Goal: Information Seeking & Learning: Learn about a topic

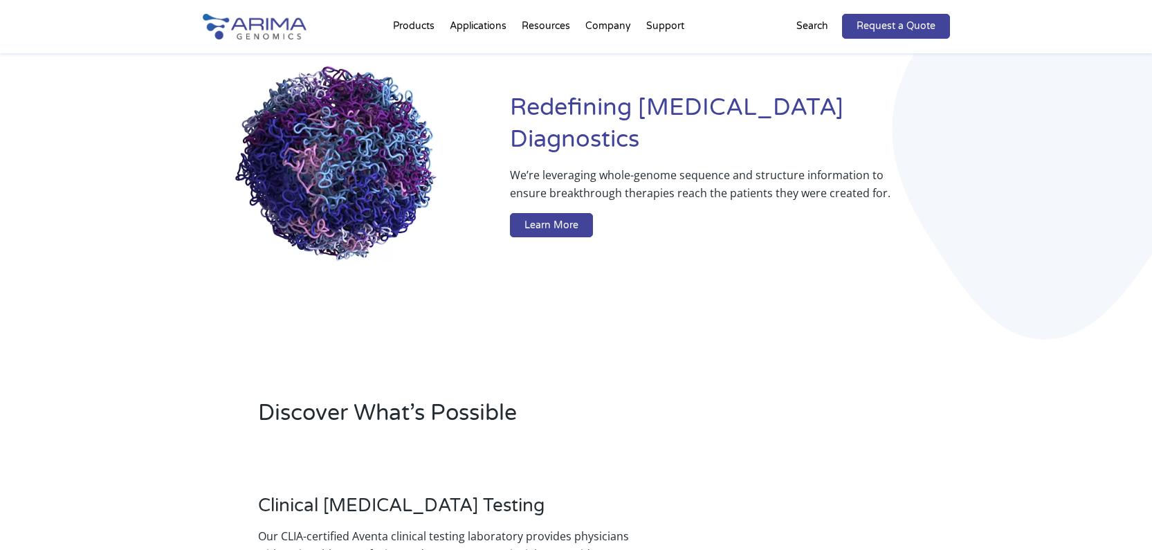
scroll to position [129, 0]
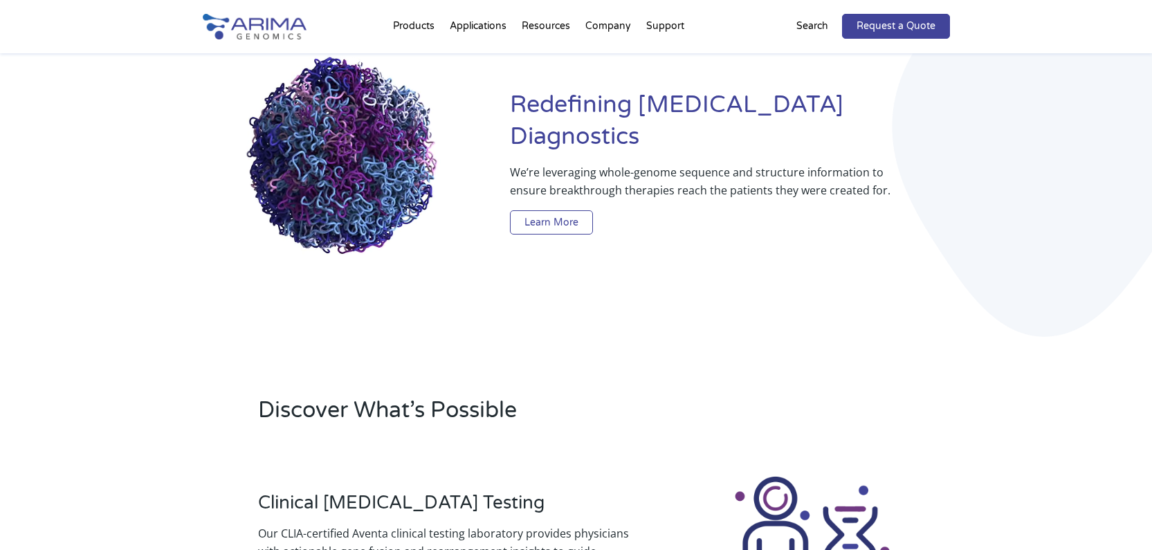
click at [558, 210] on link "Learn More" at bounding box center [551, 222] width 83 height 25
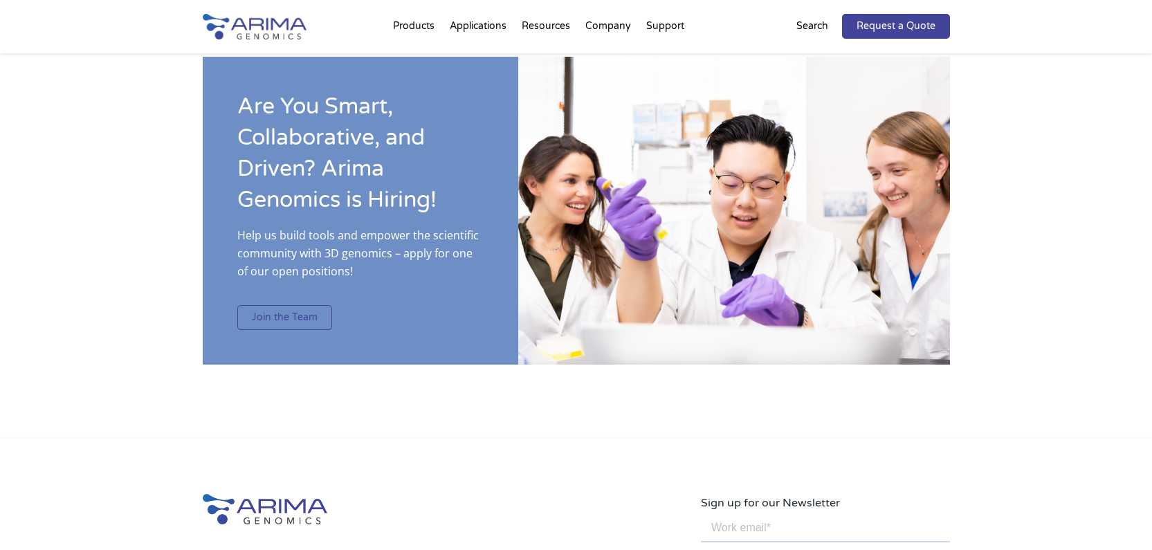
scroll to position [2184, 0]
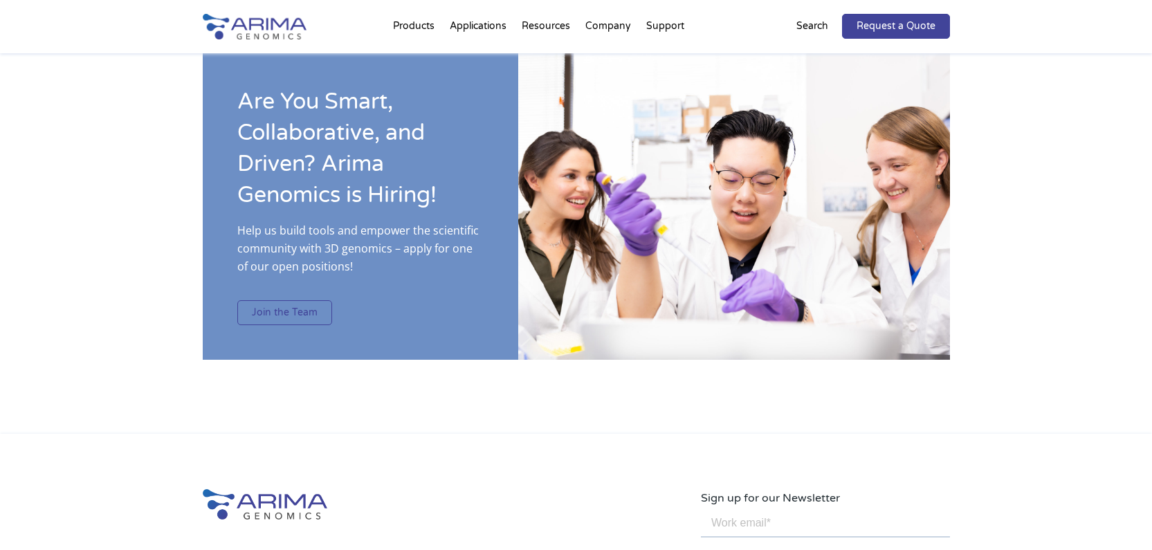
drag, startPoint x: 305, startPoint y: 285, endPoint x: 316, endPoint y: 284, distance: 11.2
click at [307, 300] on link "Join the Team" at bounding box center [284, 312] width 95 height 25
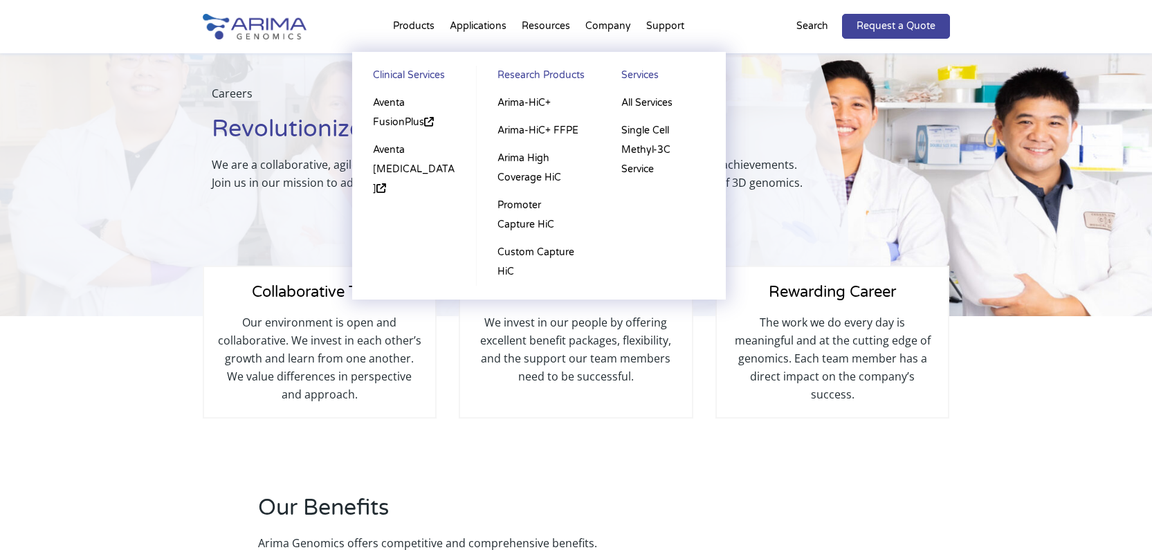
scroll to position [53, 0]
click at [426, 24] on li "Products Clinical Services Aventa FusionPlus Aventa Lymphoma Research Products …" at bounding box center [413, 29] width 57 height 47
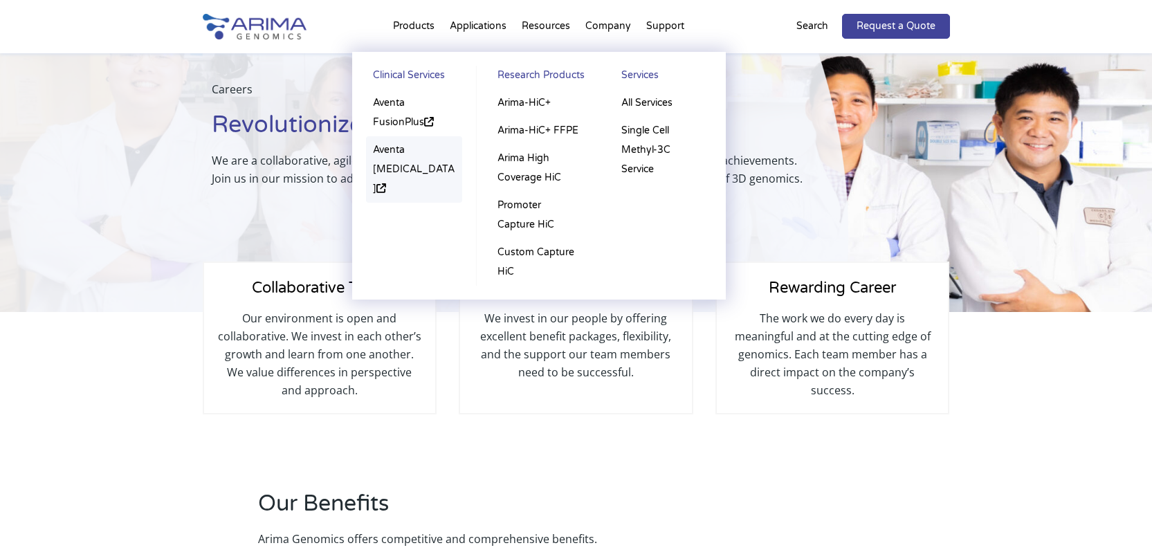
scroll to position [59, 0]
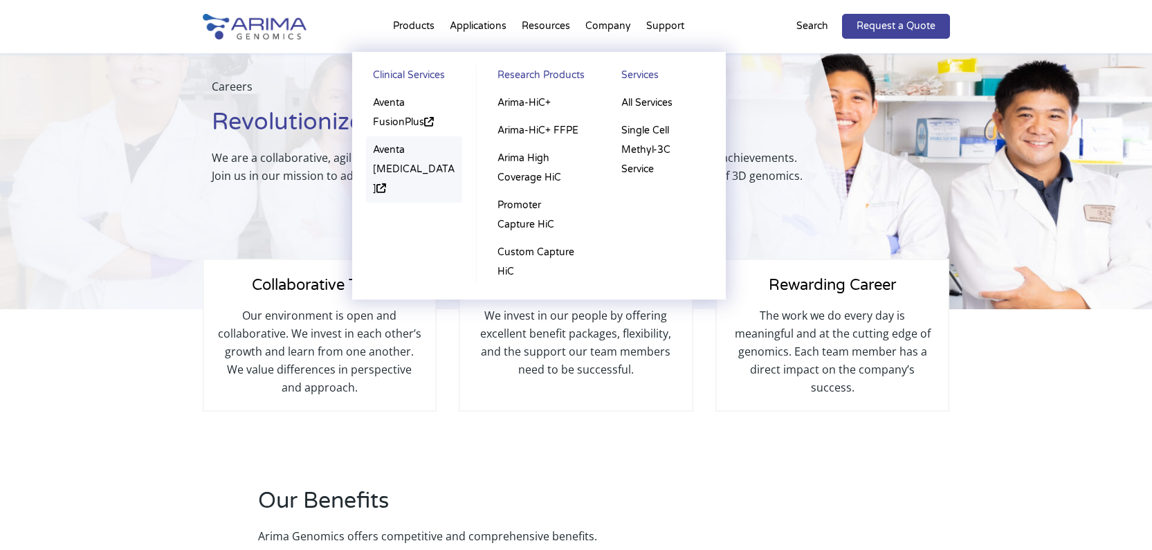
click at [420, 167] on link "Aventa [MEDICAL_DATA]" at bounding box center [414, 169] width 97 height 66
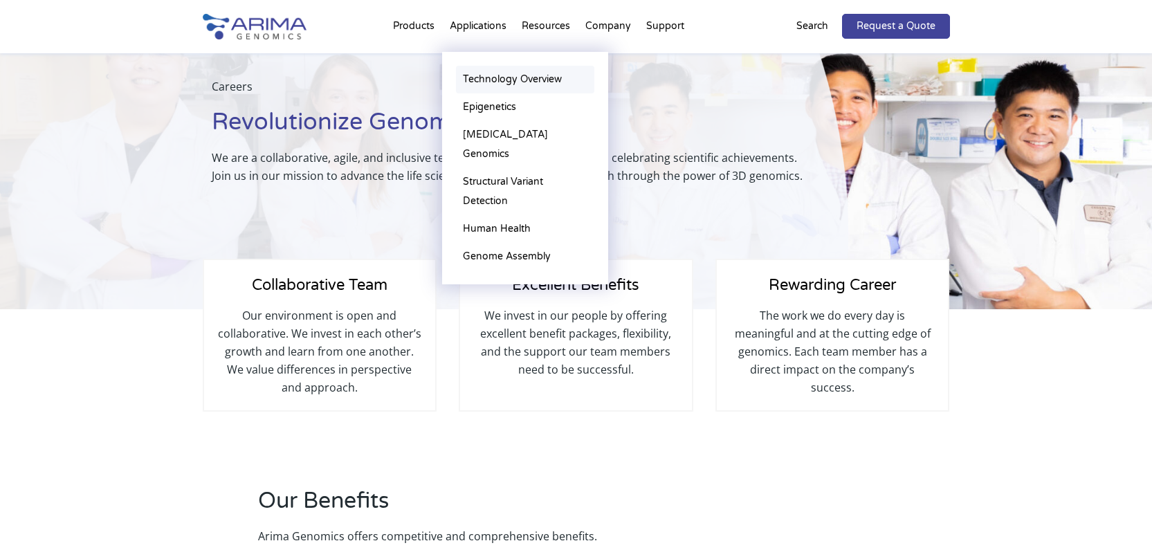
click at [508, 79] on link "Technology Overview" at bounding box center [525, 80] width 138 height 28
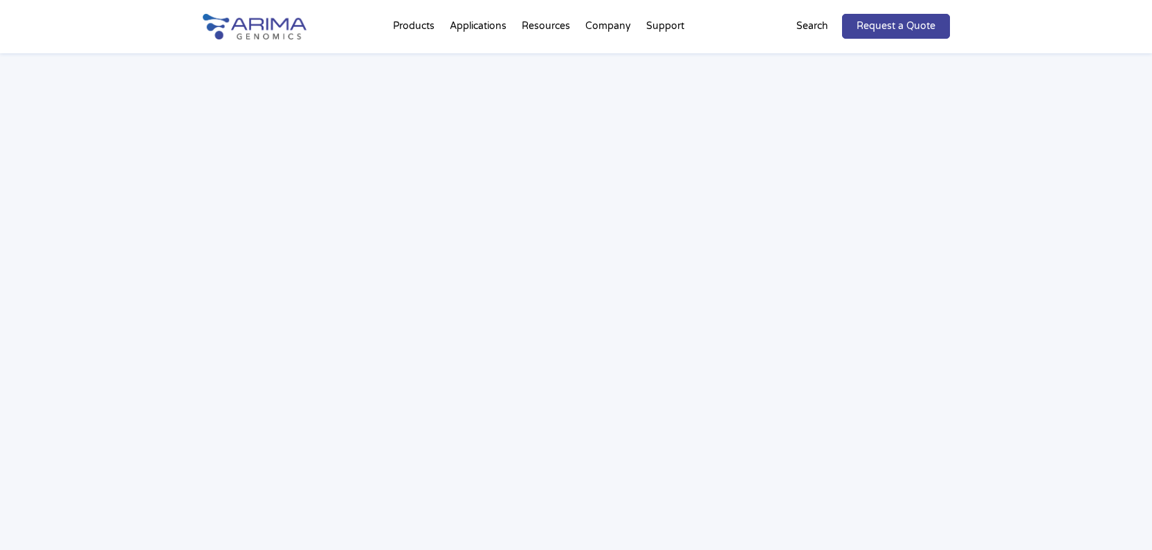
scroll to position [2034, 0]
click at [666, 75] on link "FAQs" at bounding box center [721, 80] width 138 height 28
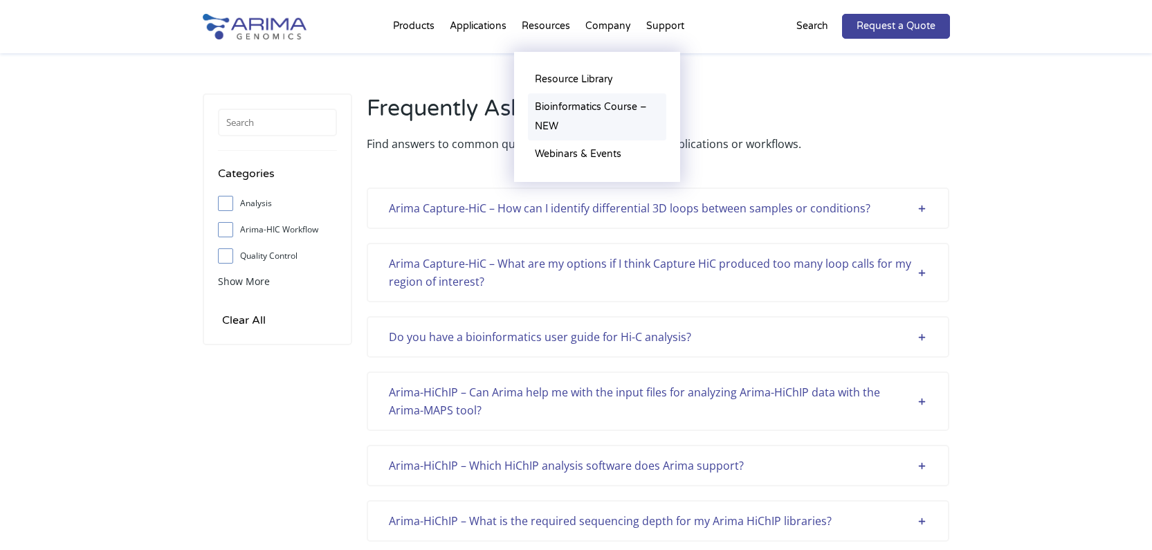
click at [553, 124] on link "Bioinformatics Course – NEW" at bounding box center [597, 116] width 138 height 47
click at [559, 154] on link "Webinars & Events" at bounding box center [597, 154] width 138 height 28
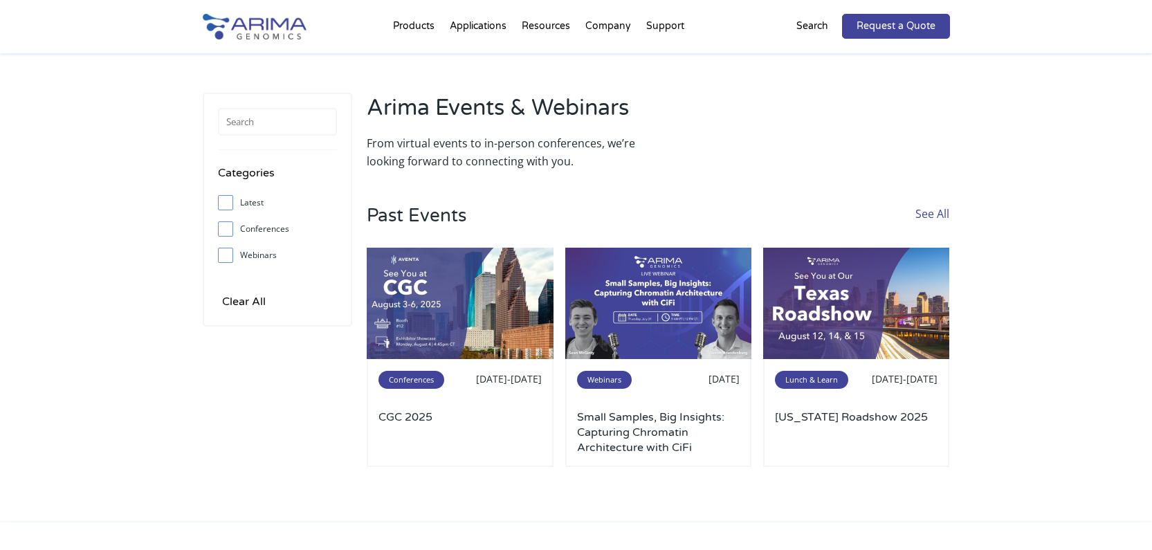
scroll to position [2, 0]
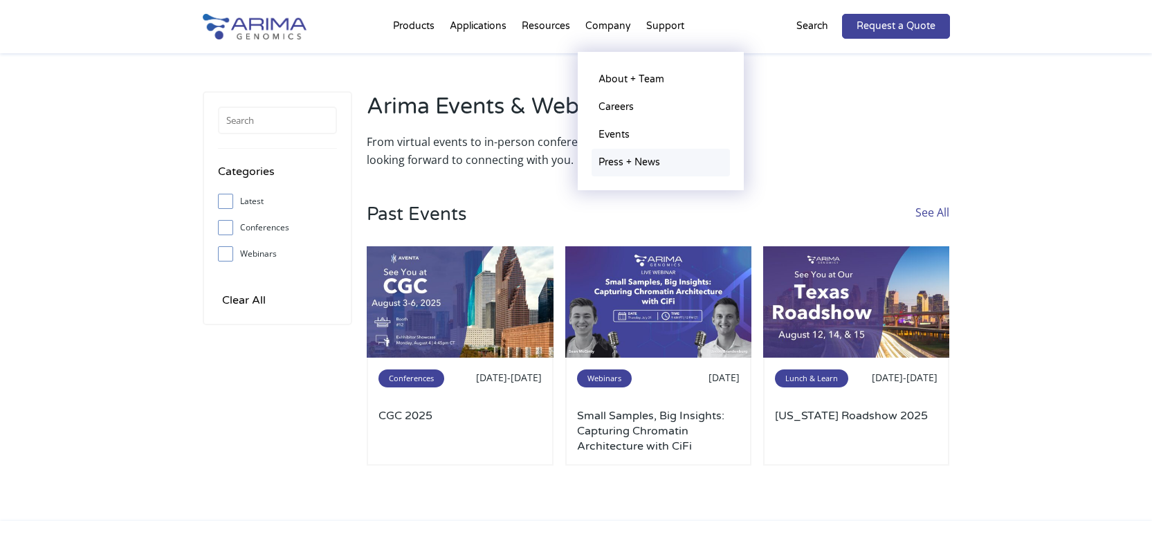
click at [611, 163] on link "Press + News" at bounding box center [661, 163] width 138 height 28
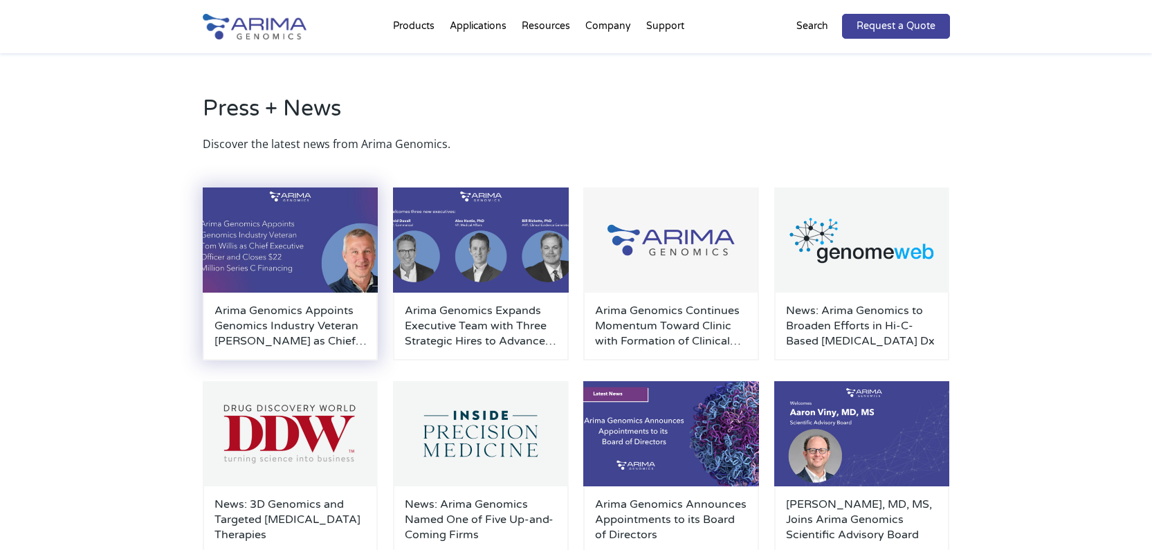
click at [293, 223] on img at bounding box center [291, 240] width 176 height 105
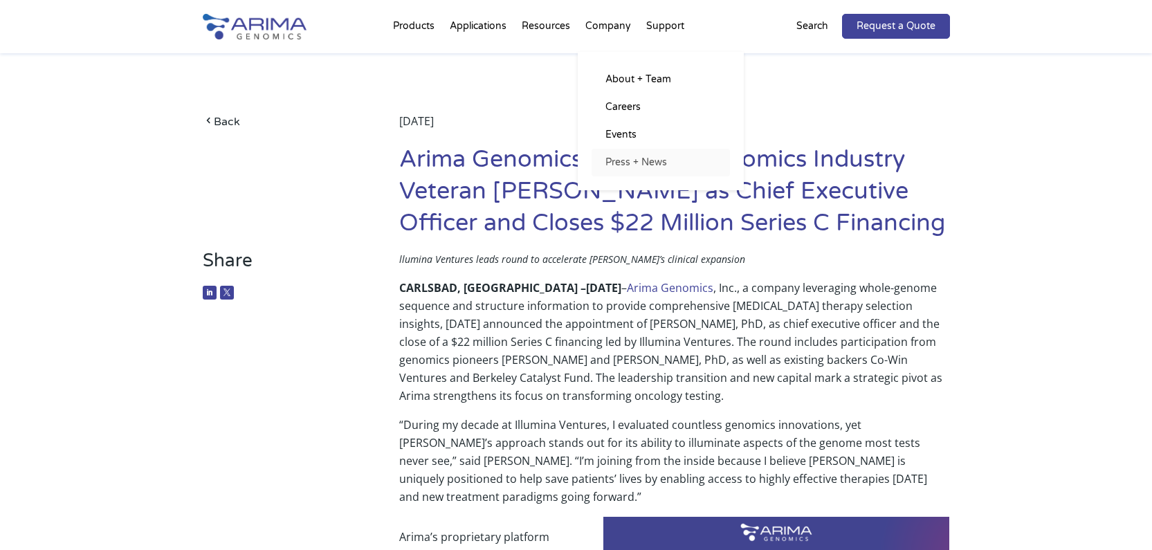
click at [623, 164] on link "Press + News" at bounding box center [661, 163] width 138 height 28
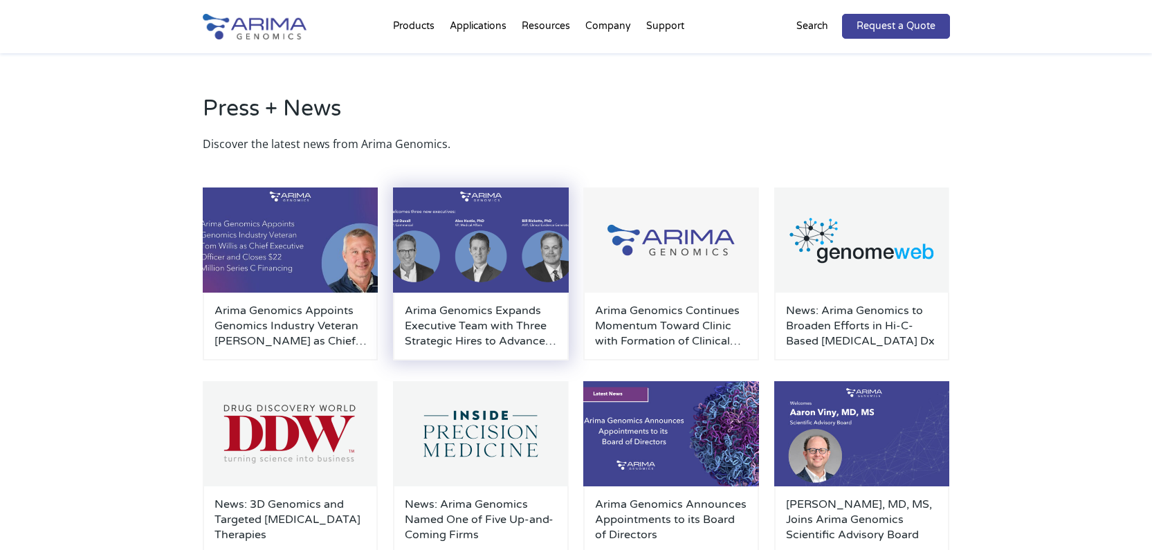
click at [475, 245] on img at bounding box center [481, 240] width 176 height 105
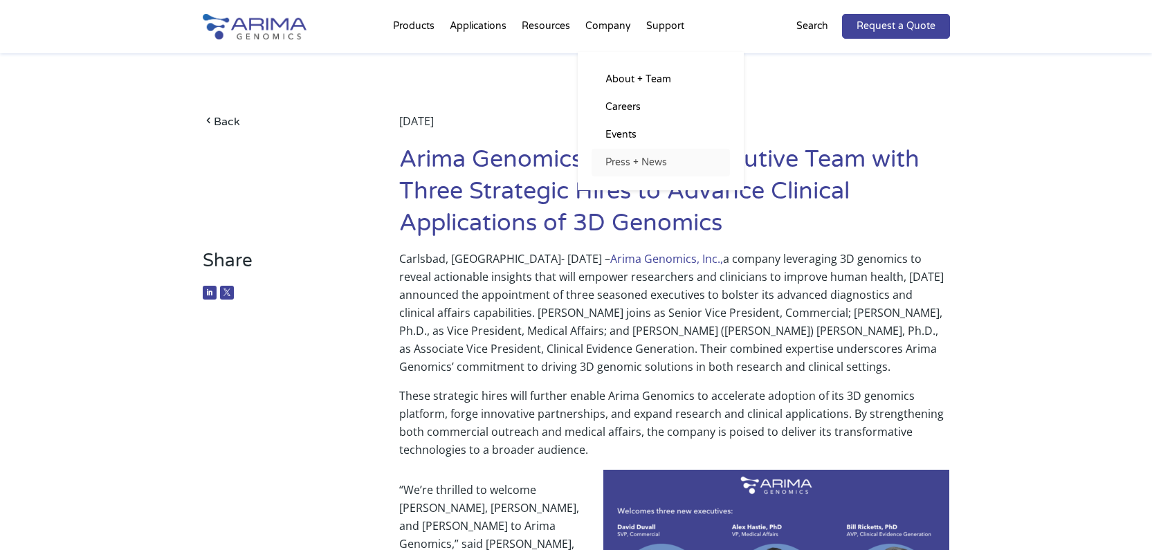
click at [643, 162] on link "Press + News" at bounding box center [661, 163] width 138 height 28
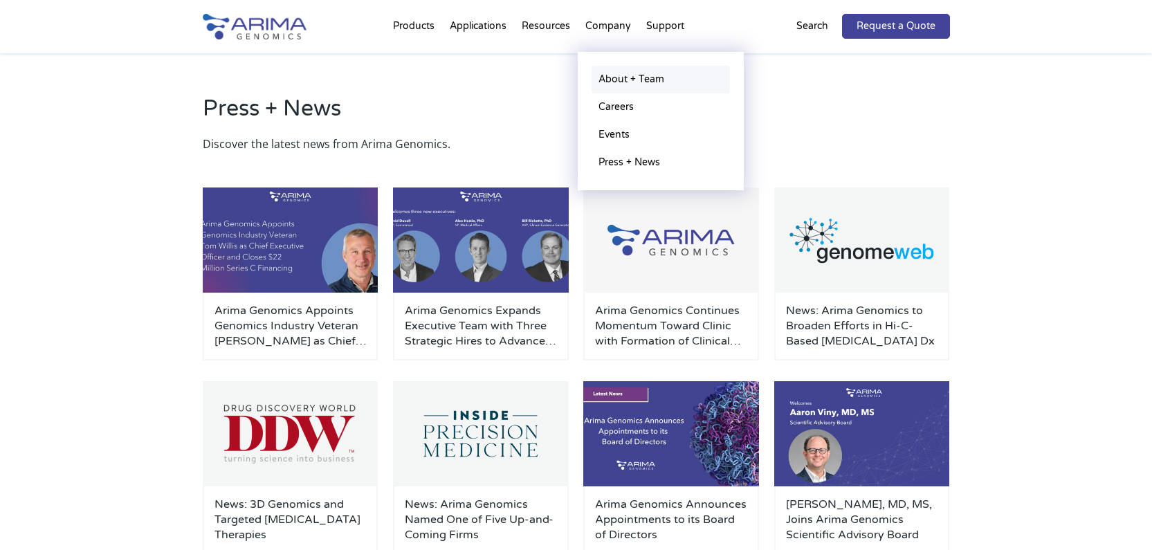
click at [613, 77] on link "About + Team" at bounding box center [661, 80] width 138 height 28
